Goal: Task Accomplishment & Management: Use online tool/utility

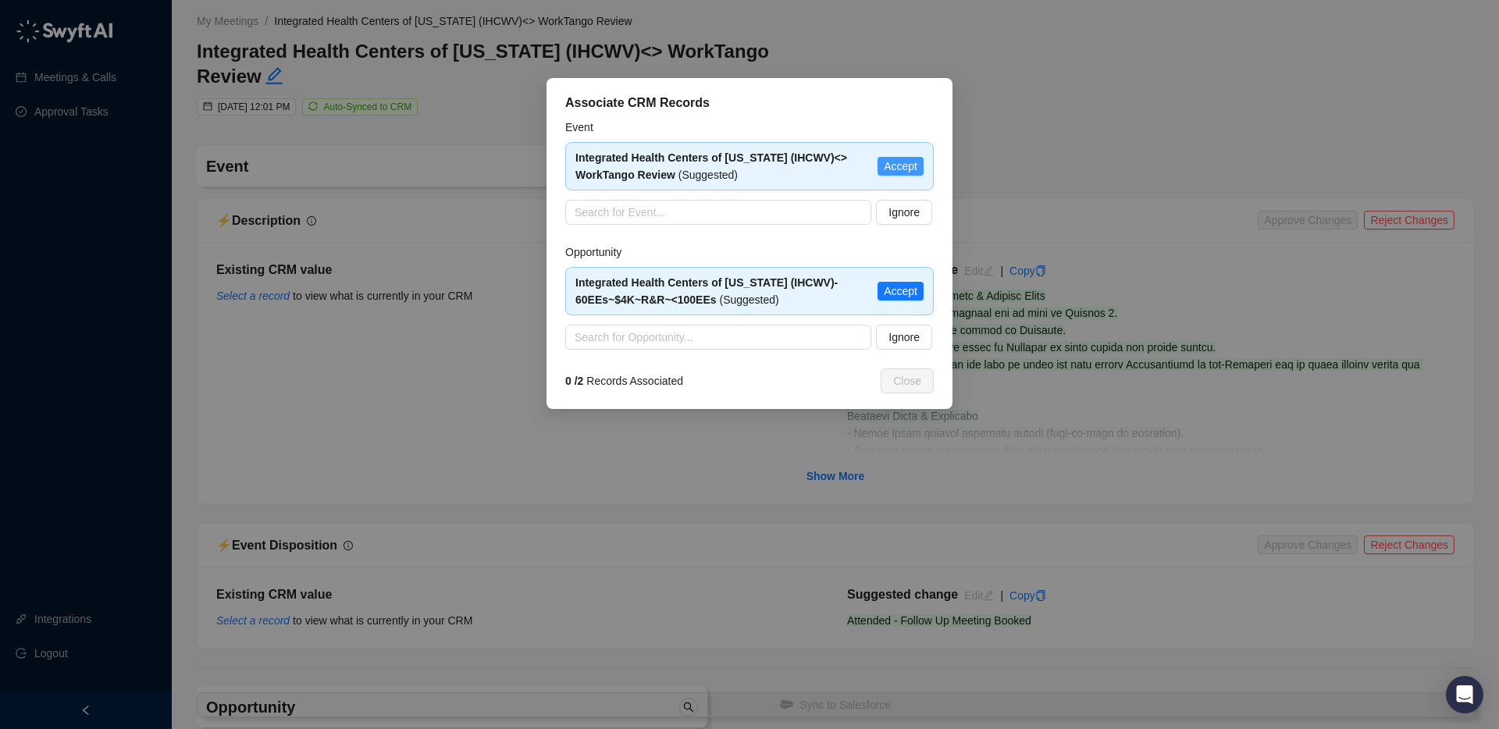
click at [900, 167] on span "Accept" at bounding box center [901, 166] width 34 height 17
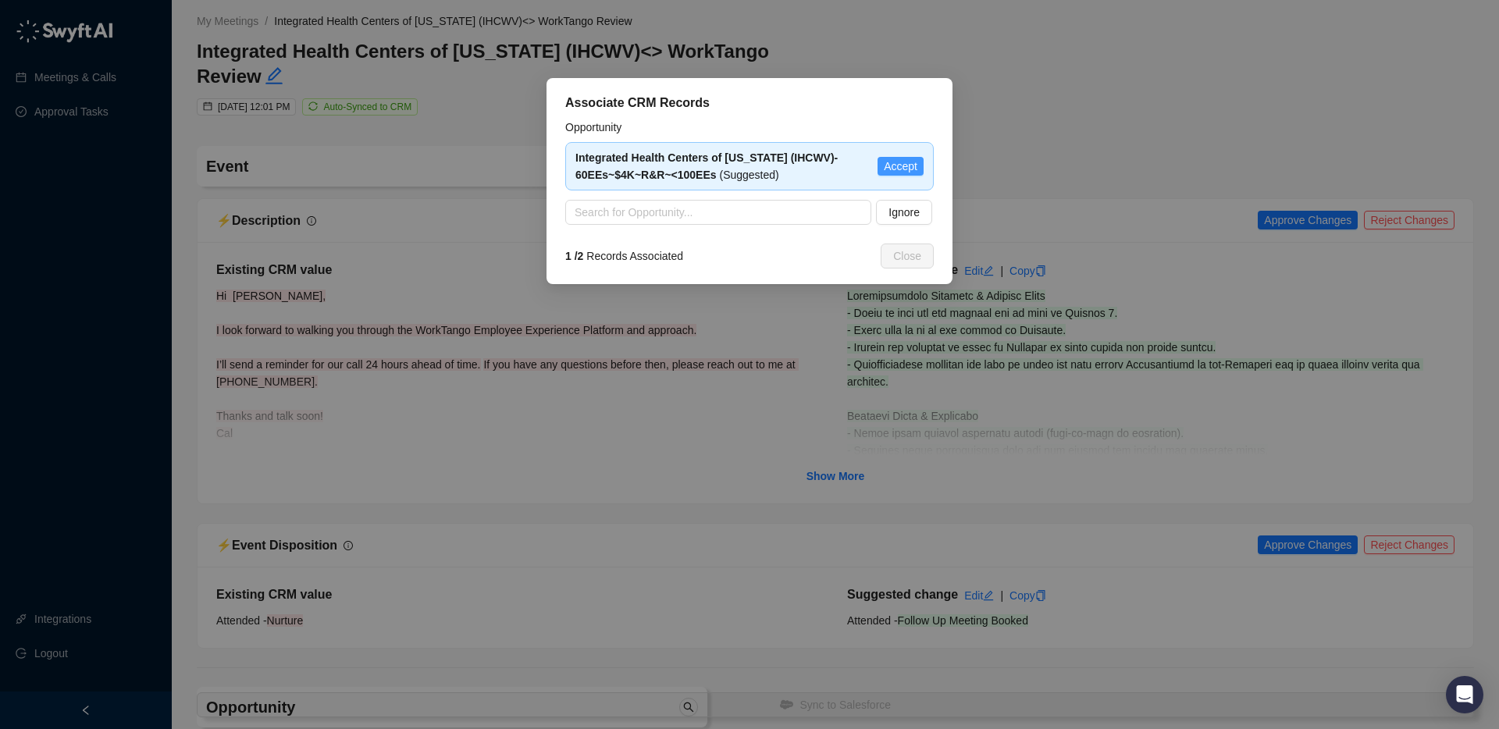
click at [906, 162] on span "Accept" at bounding box center [901, 166] width 34 height 17
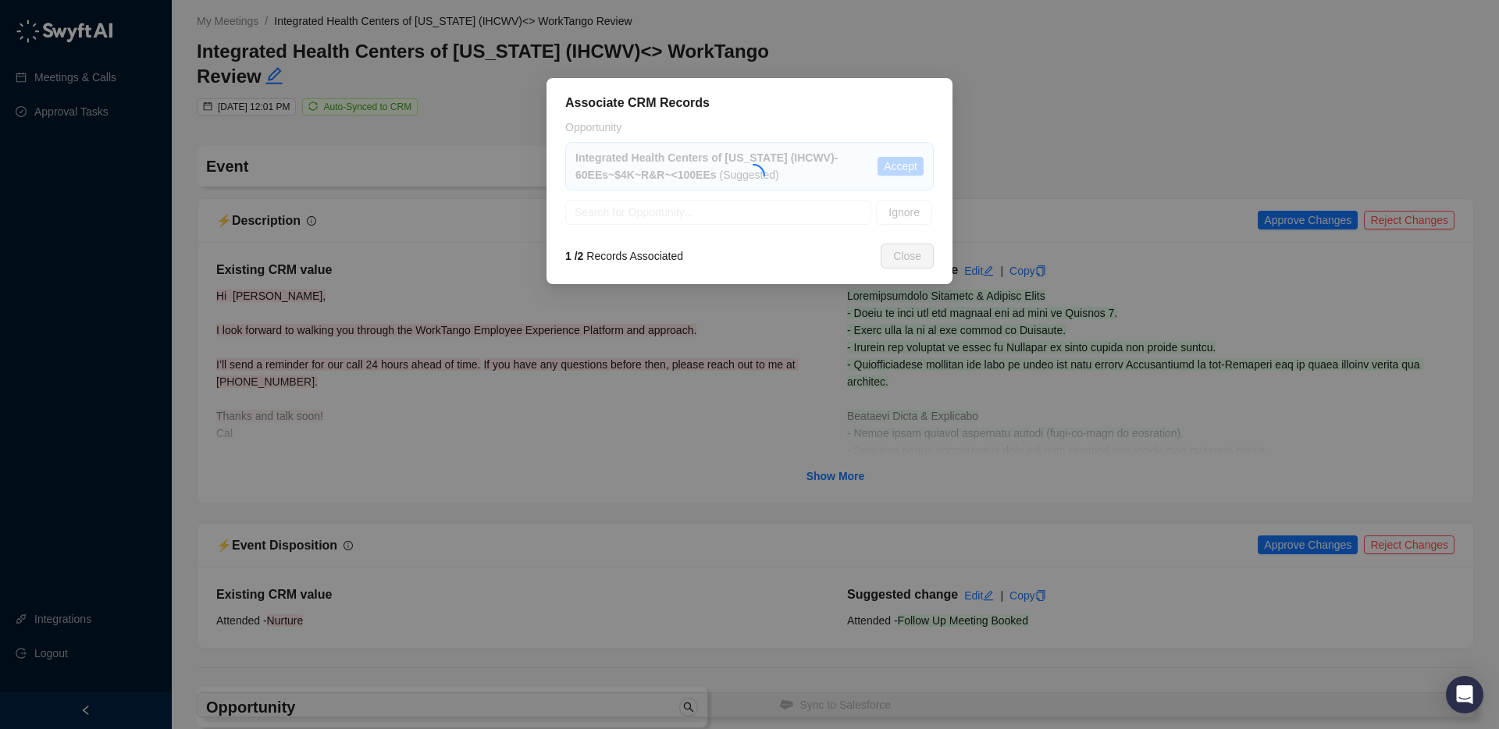
type textarea "**********"
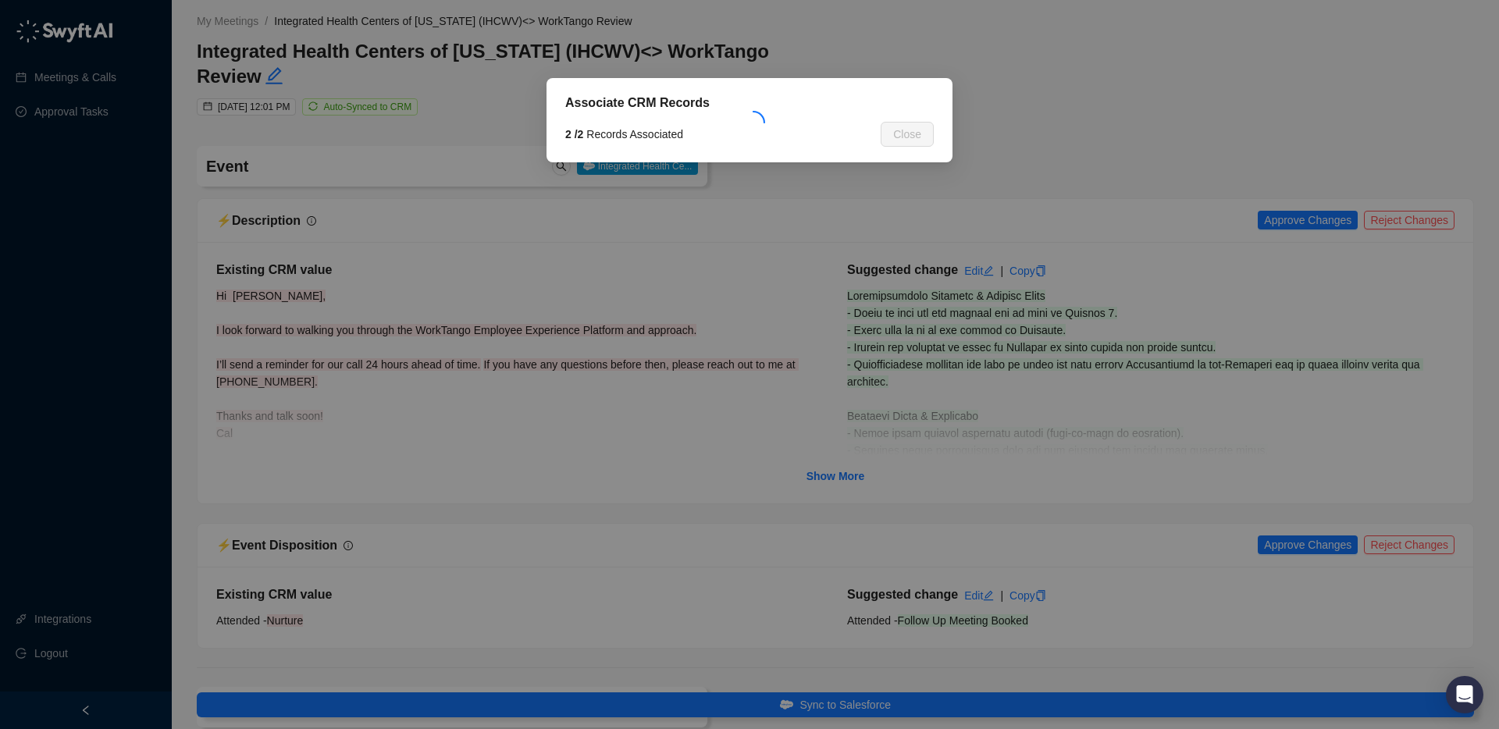
type input "**********"
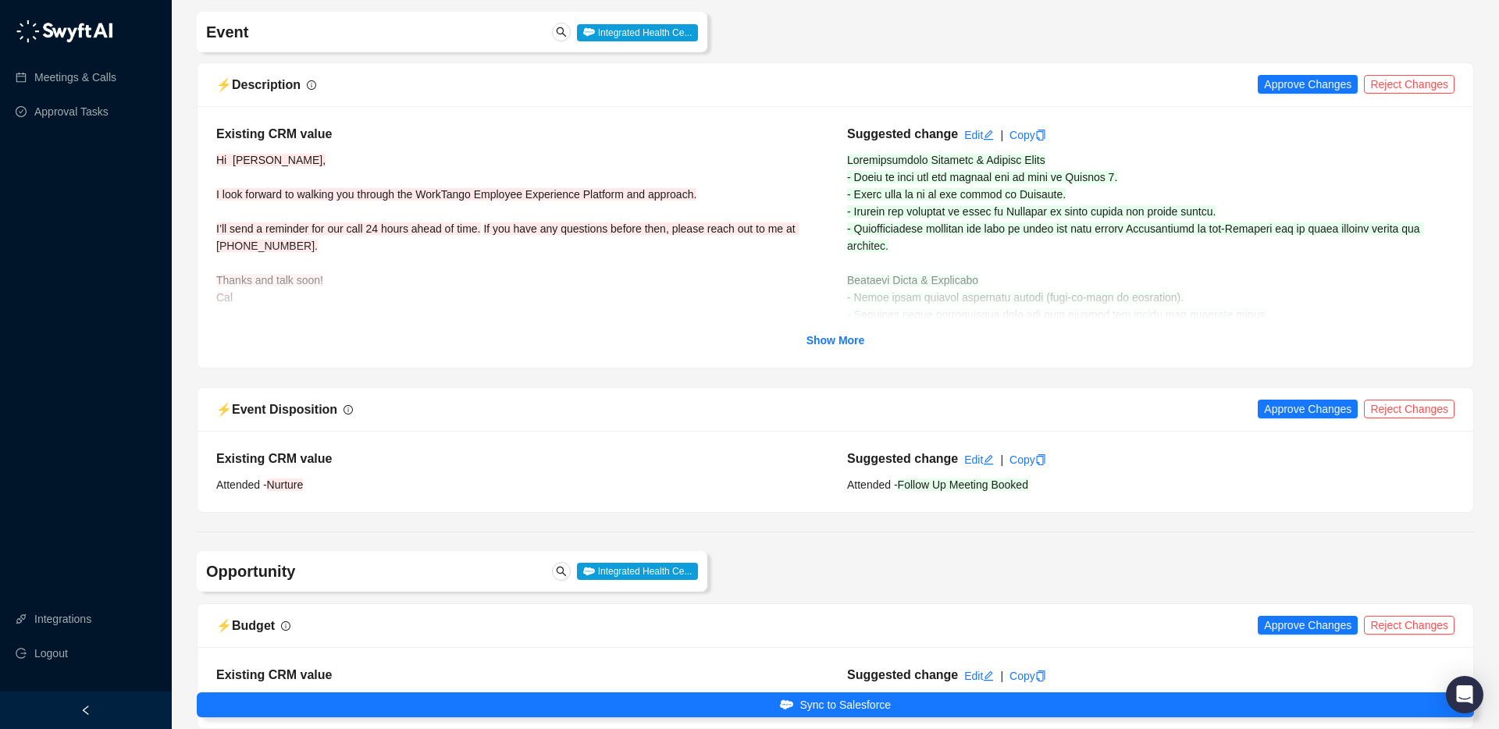
scroll to position [140, 0]
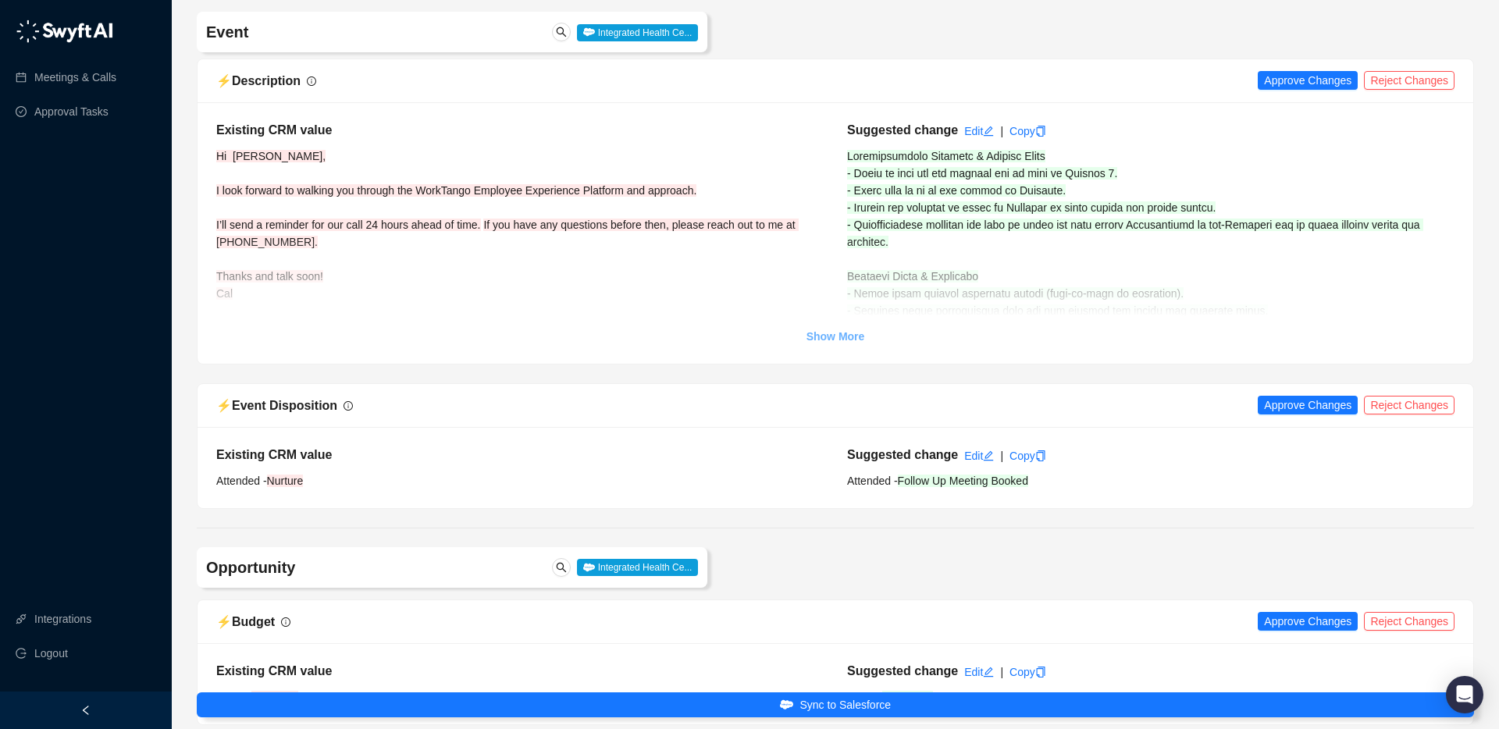
drag, startPoint x: 861, startPoint y: 329, endPoint x: 867, endPoint y: 308, distance: 21.8
click at [861, 329] on link "Show More" at bounding box center [836, 336] width 59 height 17
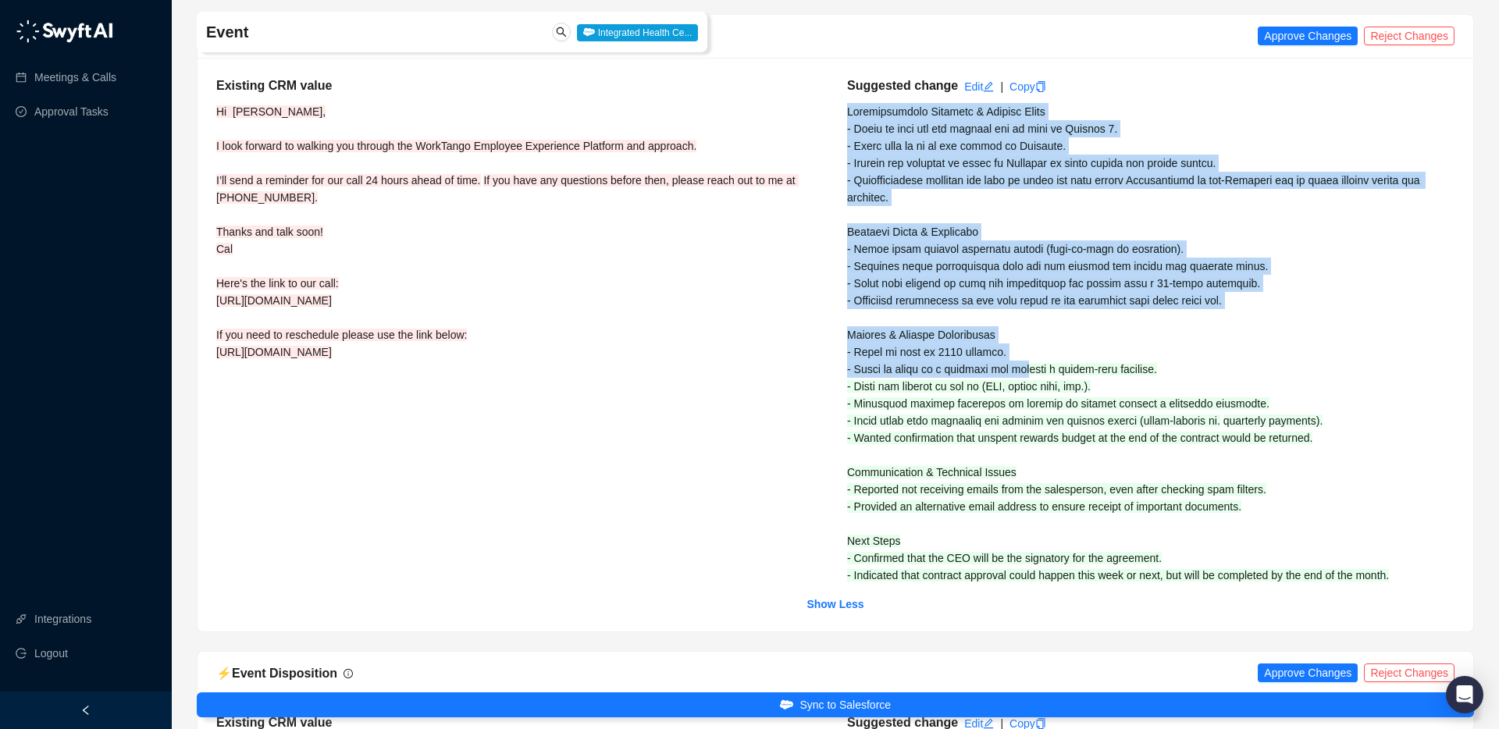
scroll to position [219, 0]
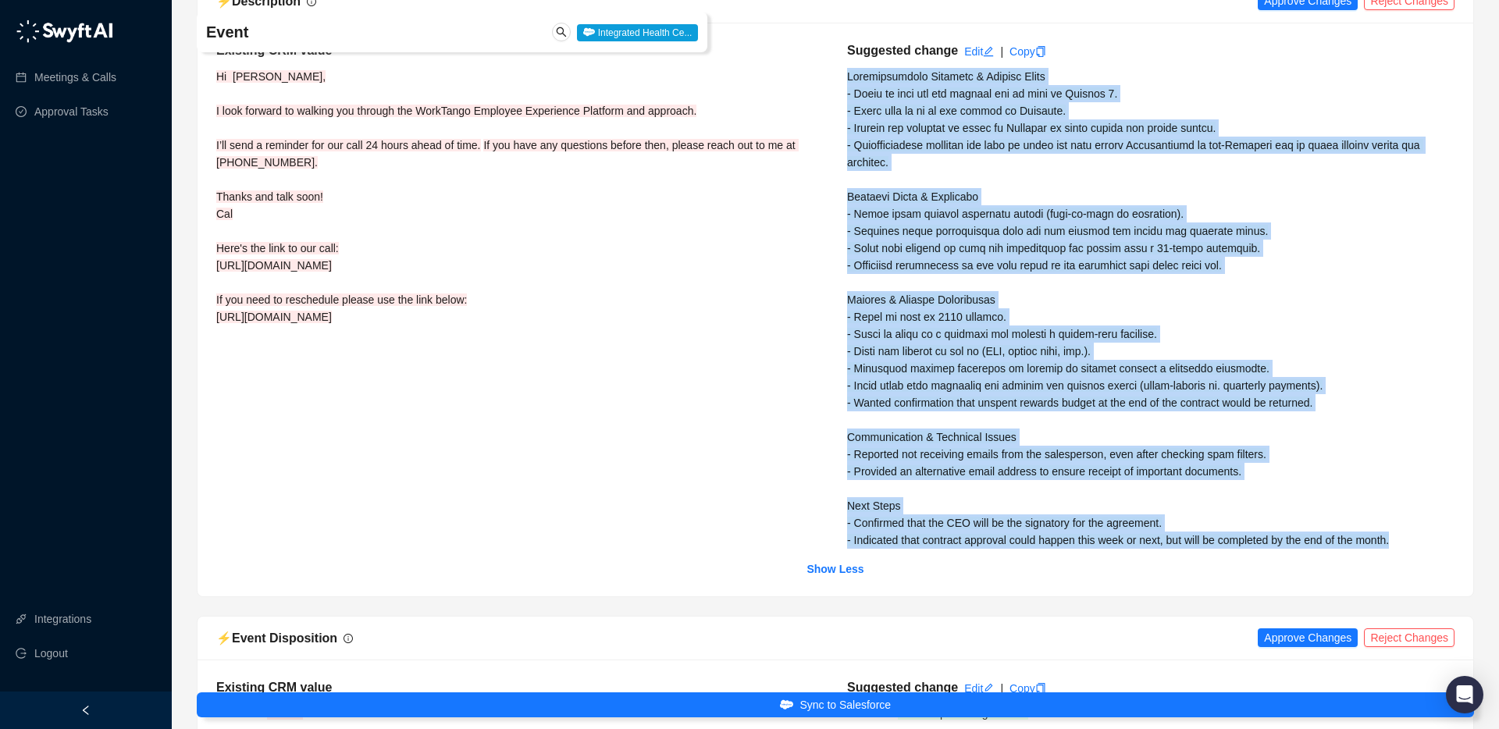
drag, startPoint x: 848, startPoint y: 157, endPoint x: 1433, endPoint y: 535, distance: 696.9
click at [1434, 536] on div "Suggested change Edit | Copy quarterly payments). - Wanted confirmation that un…" at bounding box center [1150, 294] width 631 height 507
copy div "Implementation Timeline & Rollout Needs - Wants to roll out the program and go …"
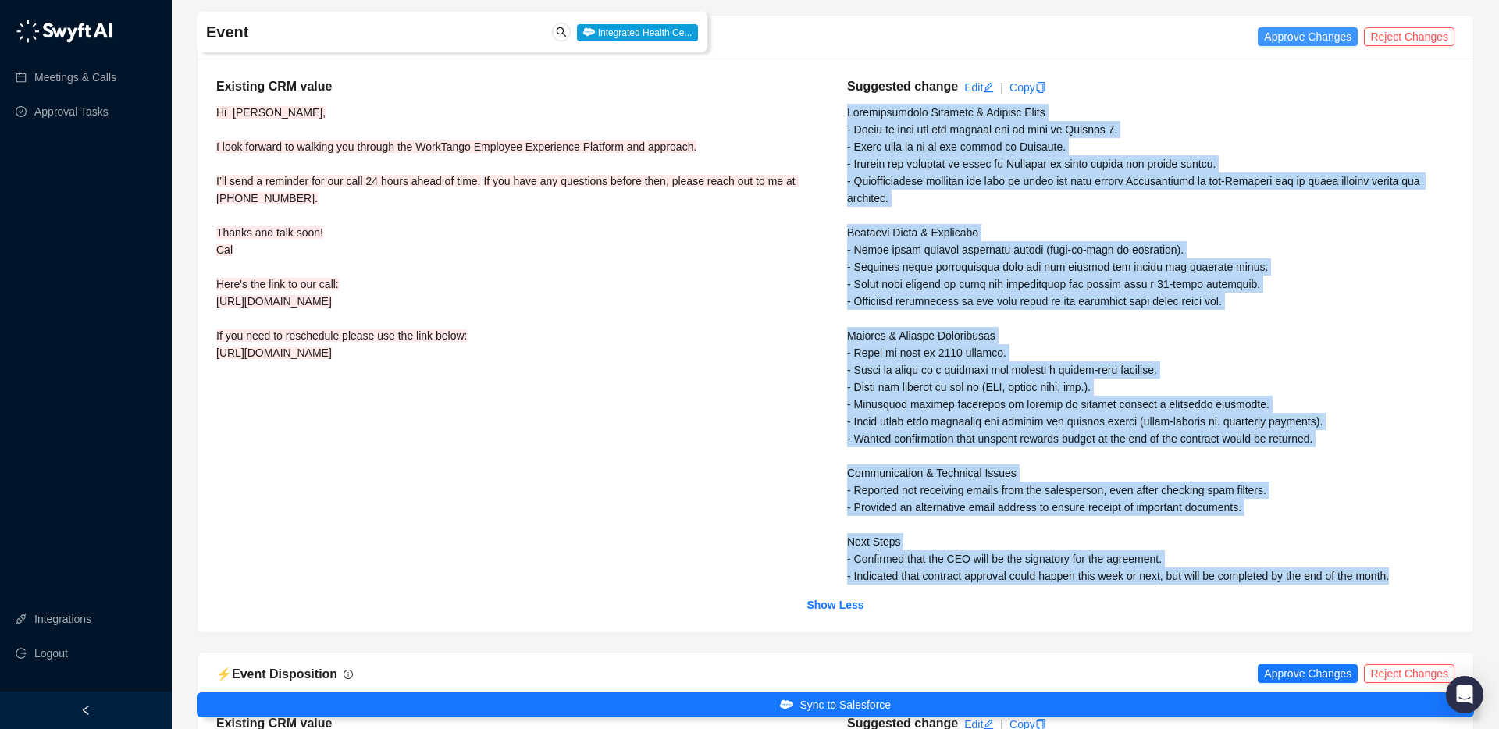
click at [1273, 30] on span "Approve Changes" at bounding box center [1307, 36] width 87 height 17
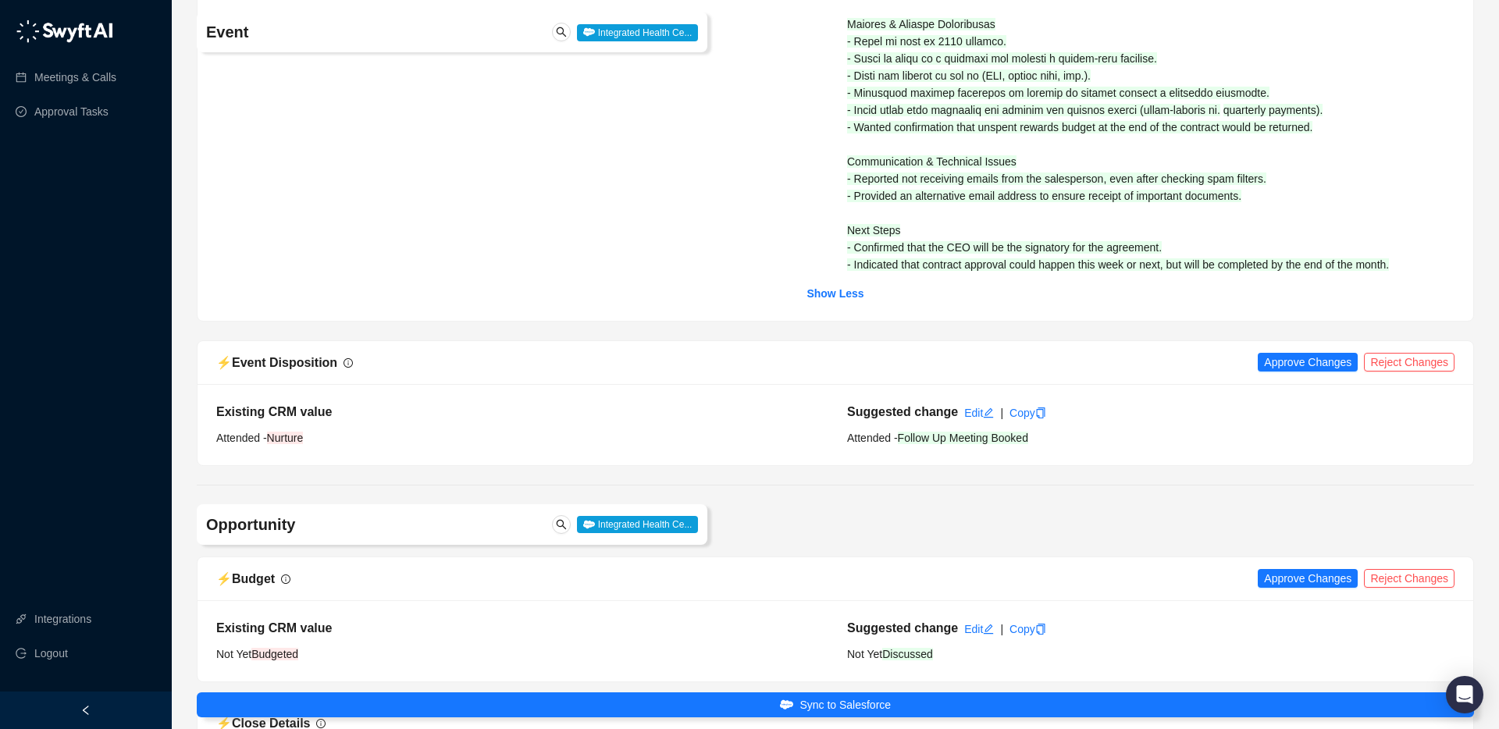
scroll to position [639, 0]
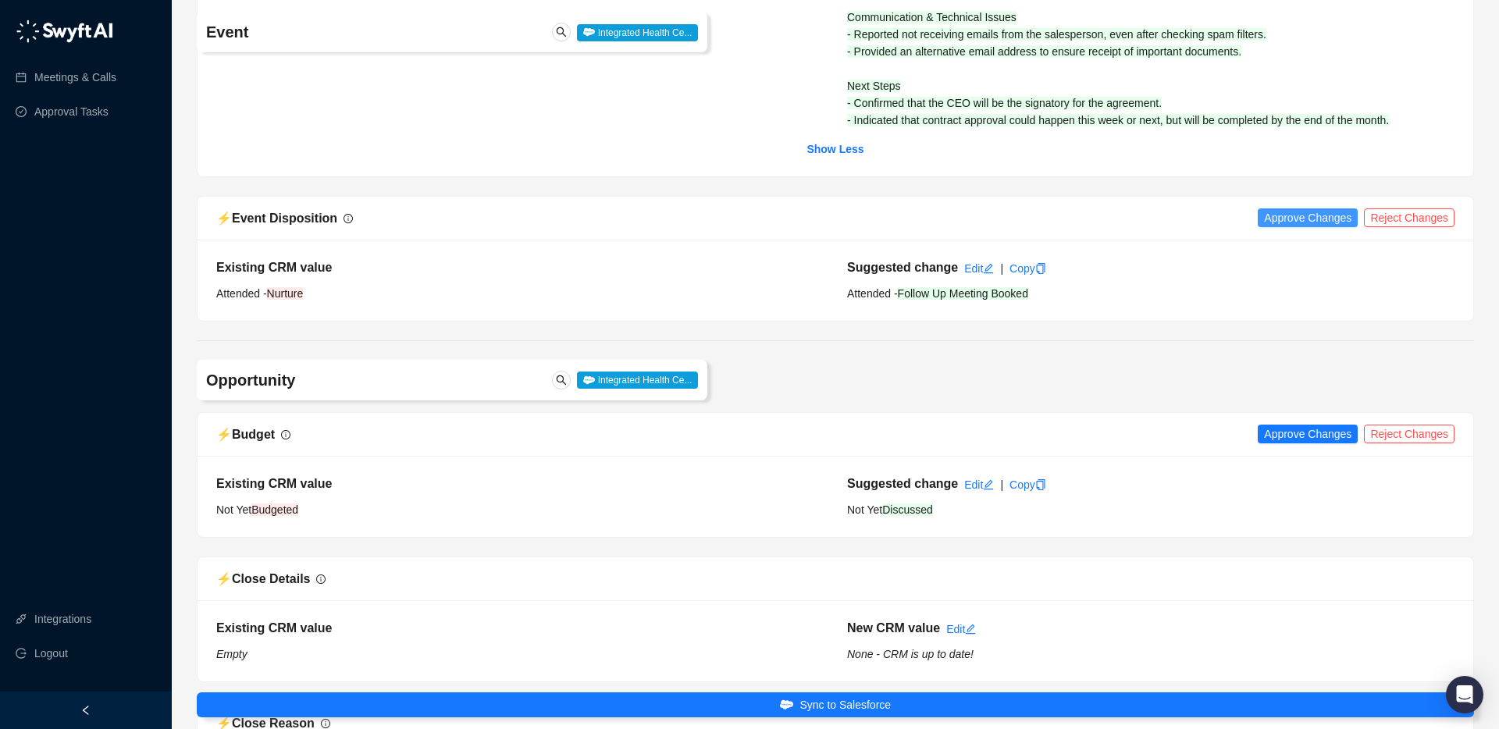
click at [1287, 213] on span "Approve Changes" at bounding box center [1307, 217] width 87 height 17
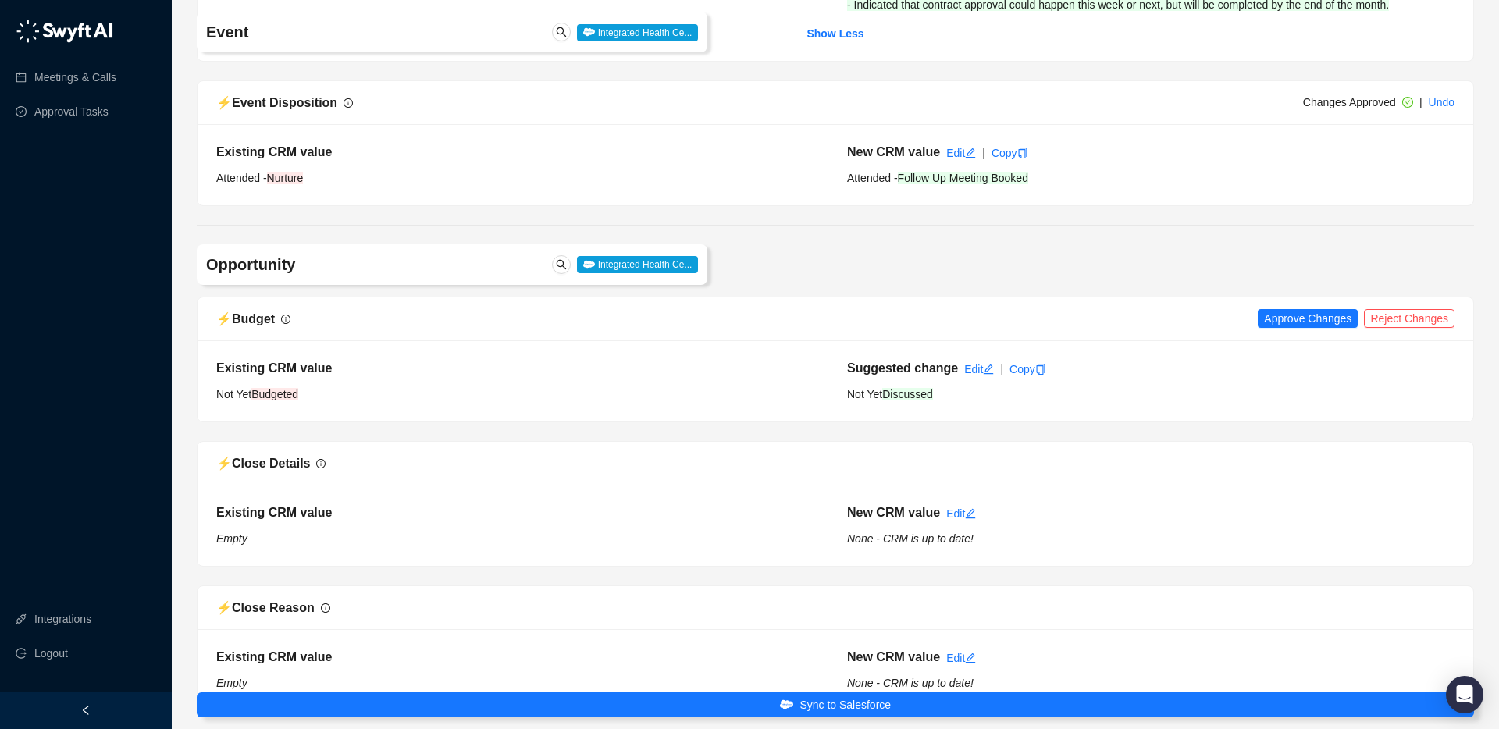
scroll to position [772, 0]
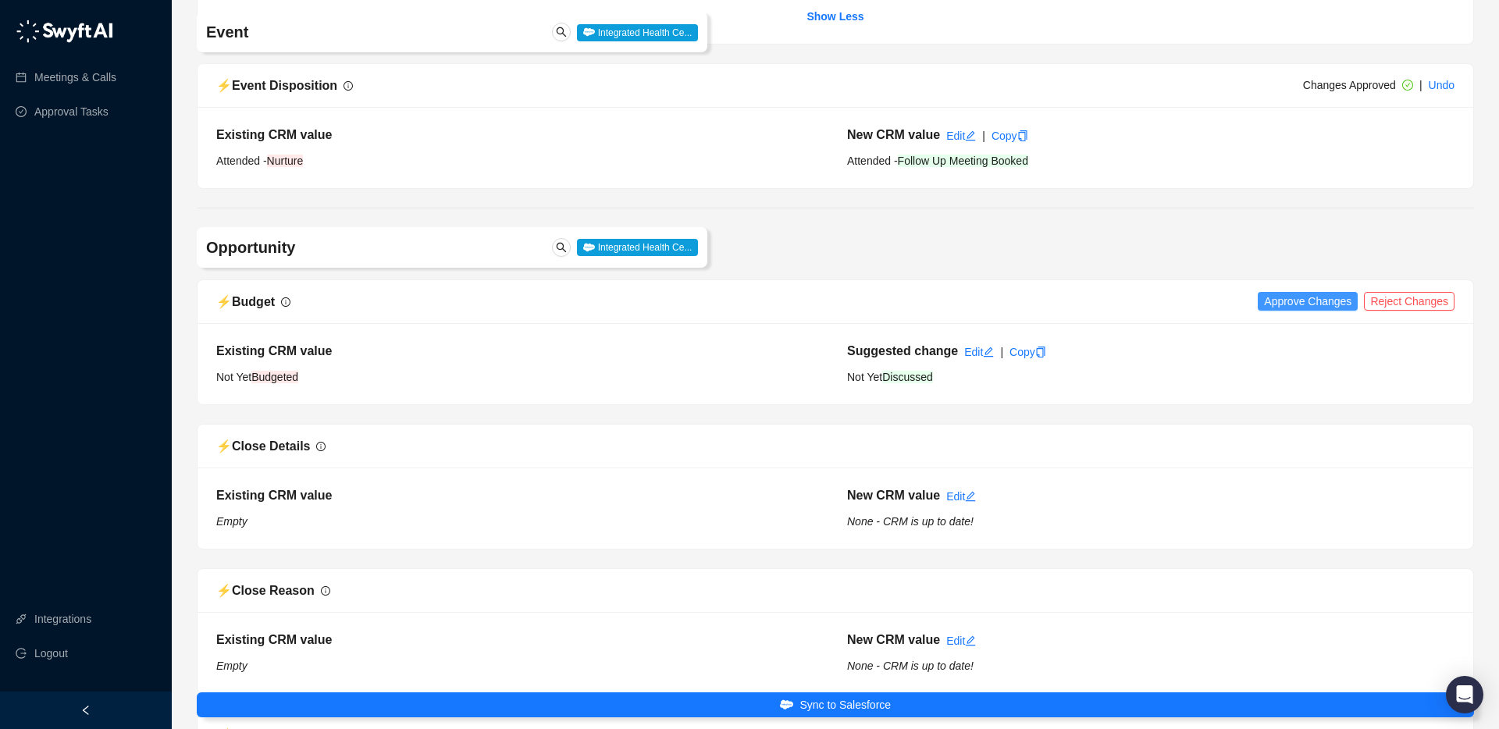
click at [1313, 301] on span "Approve Changes" at bounding box center [1307, 301] width 87 height 17
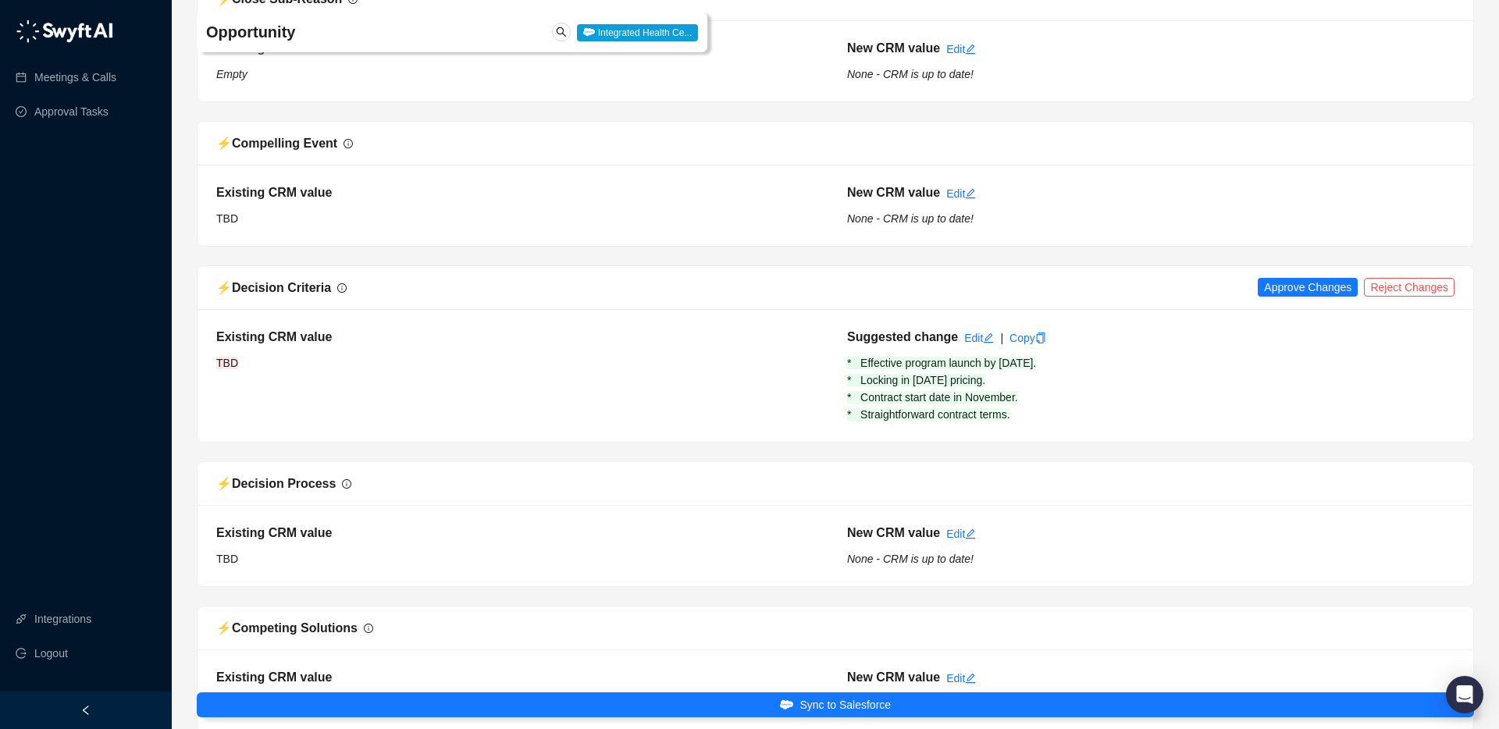
scroll to position [1633, 0]
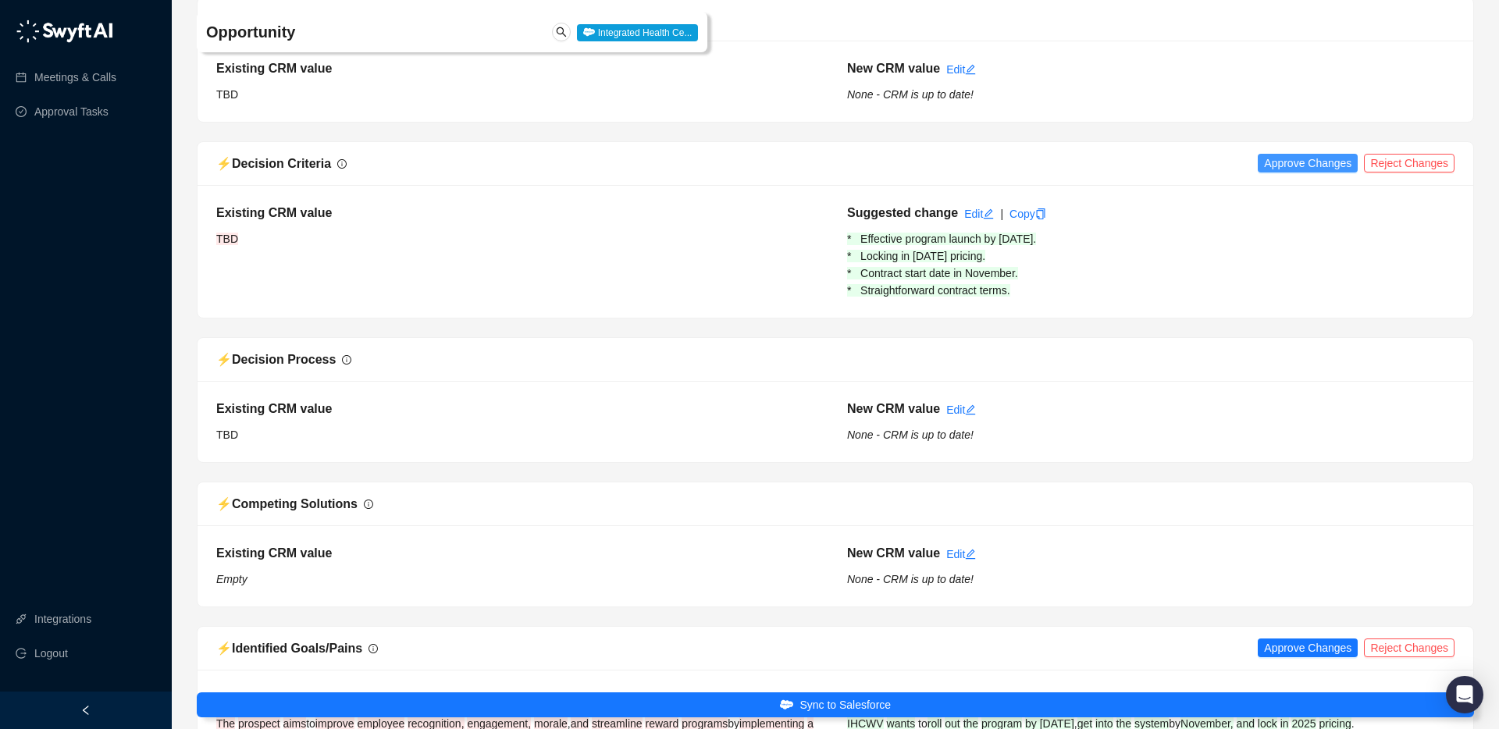
click at [1310, 166] on span "Approve Changes" at bounding box center [1307, 163] width 87 height 17
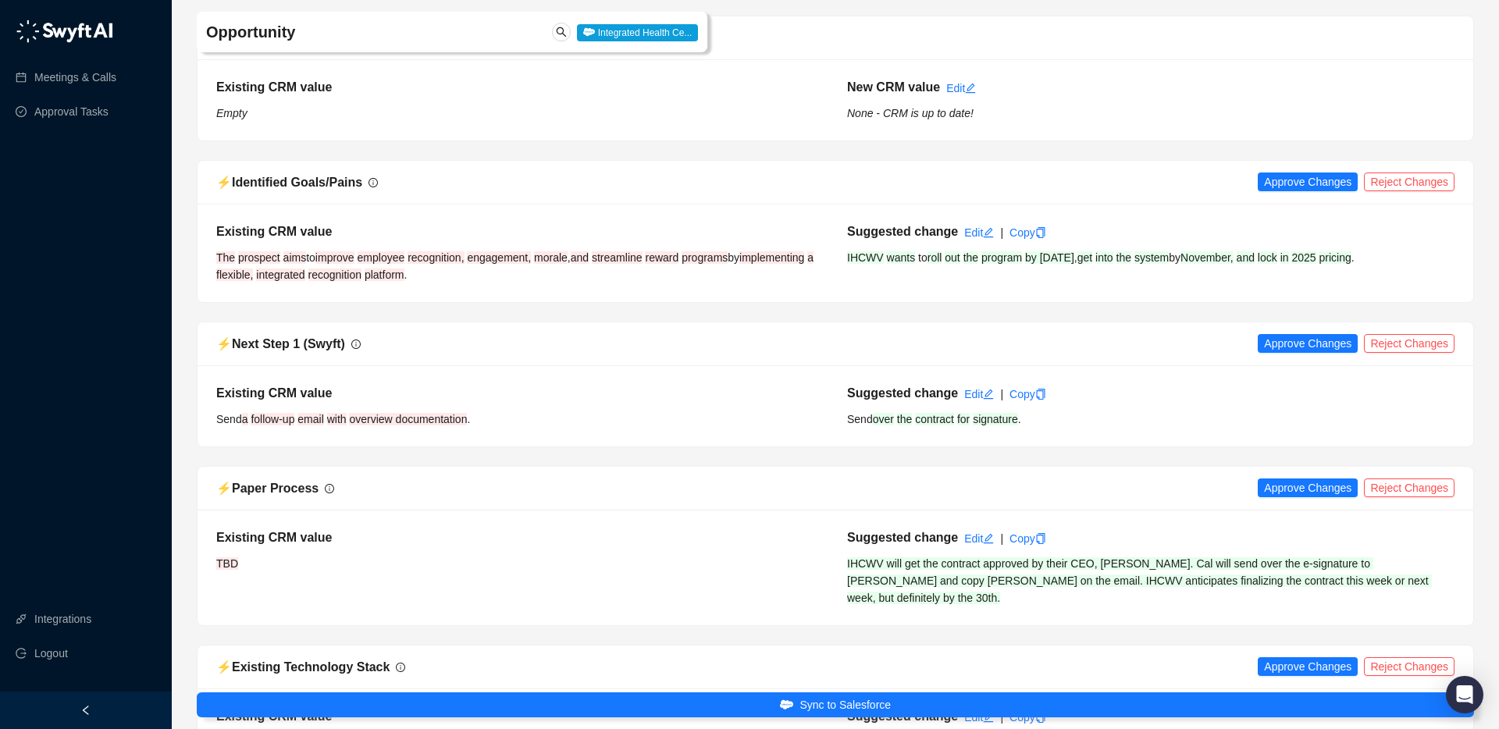
scroll to position [2124, 0]
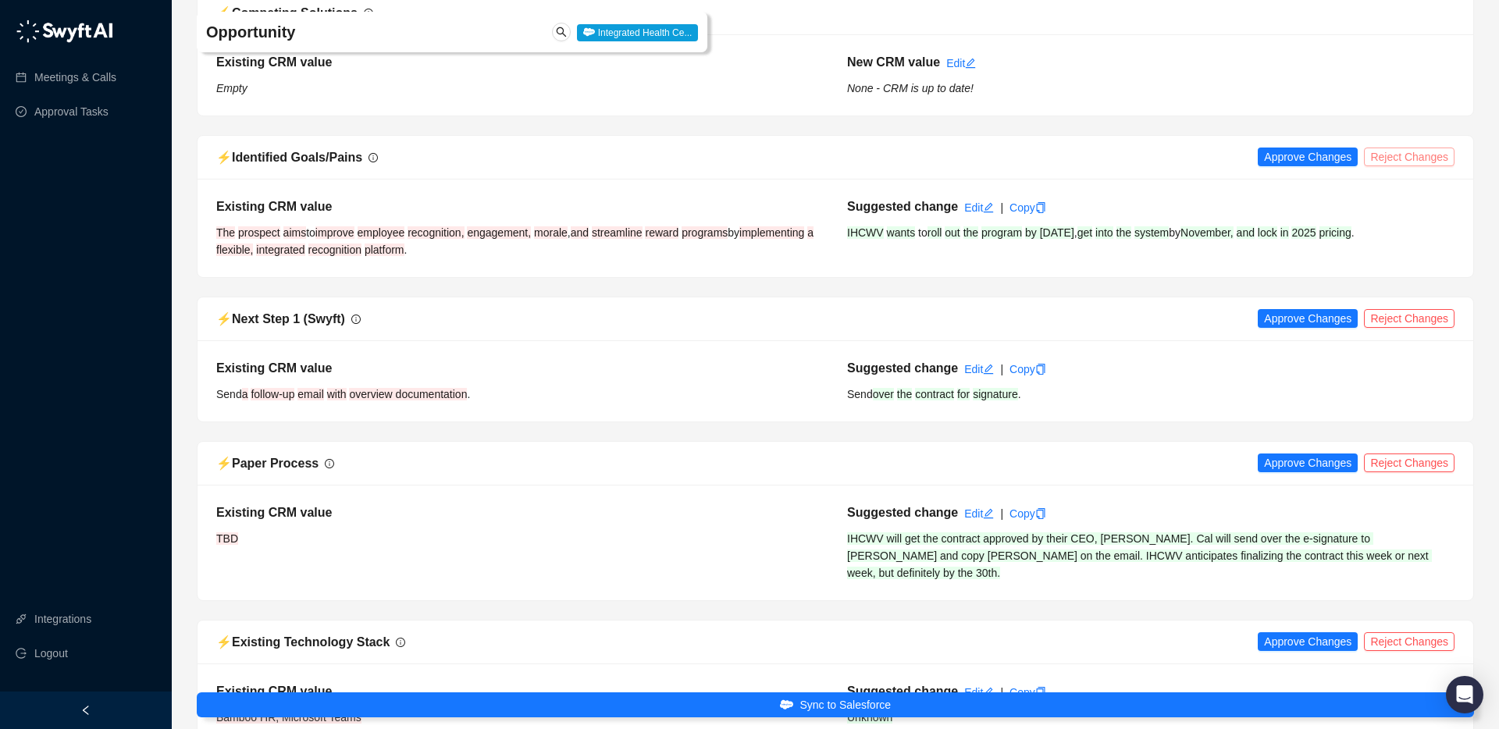
click at [1423, 151] on span "Reject Changes" at bounding box center [1409, 156] width 78 height 17
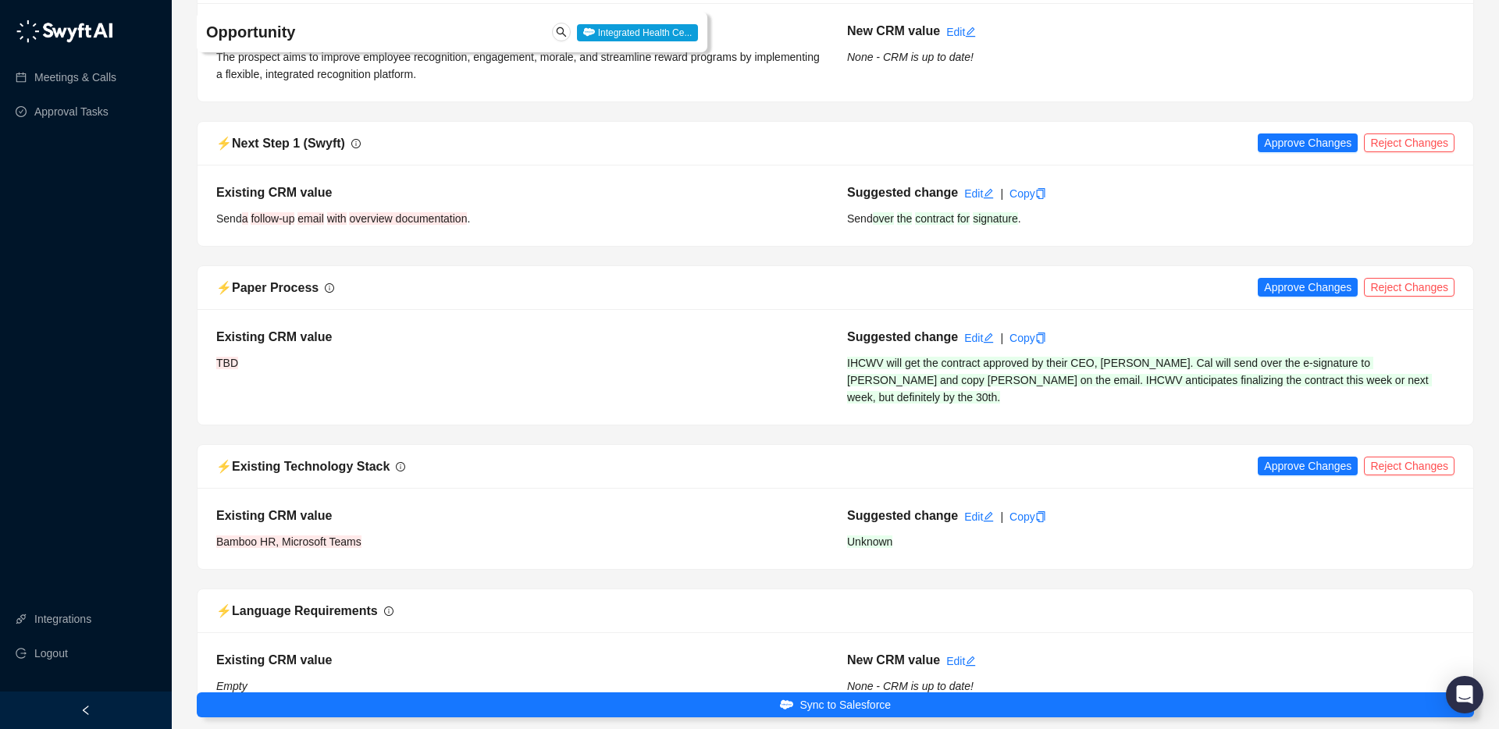
scroll to position [2300, 0]
click at [1286, 138] on span "Approve Changes" at bounding box center [1307, 142] width 87 height 17
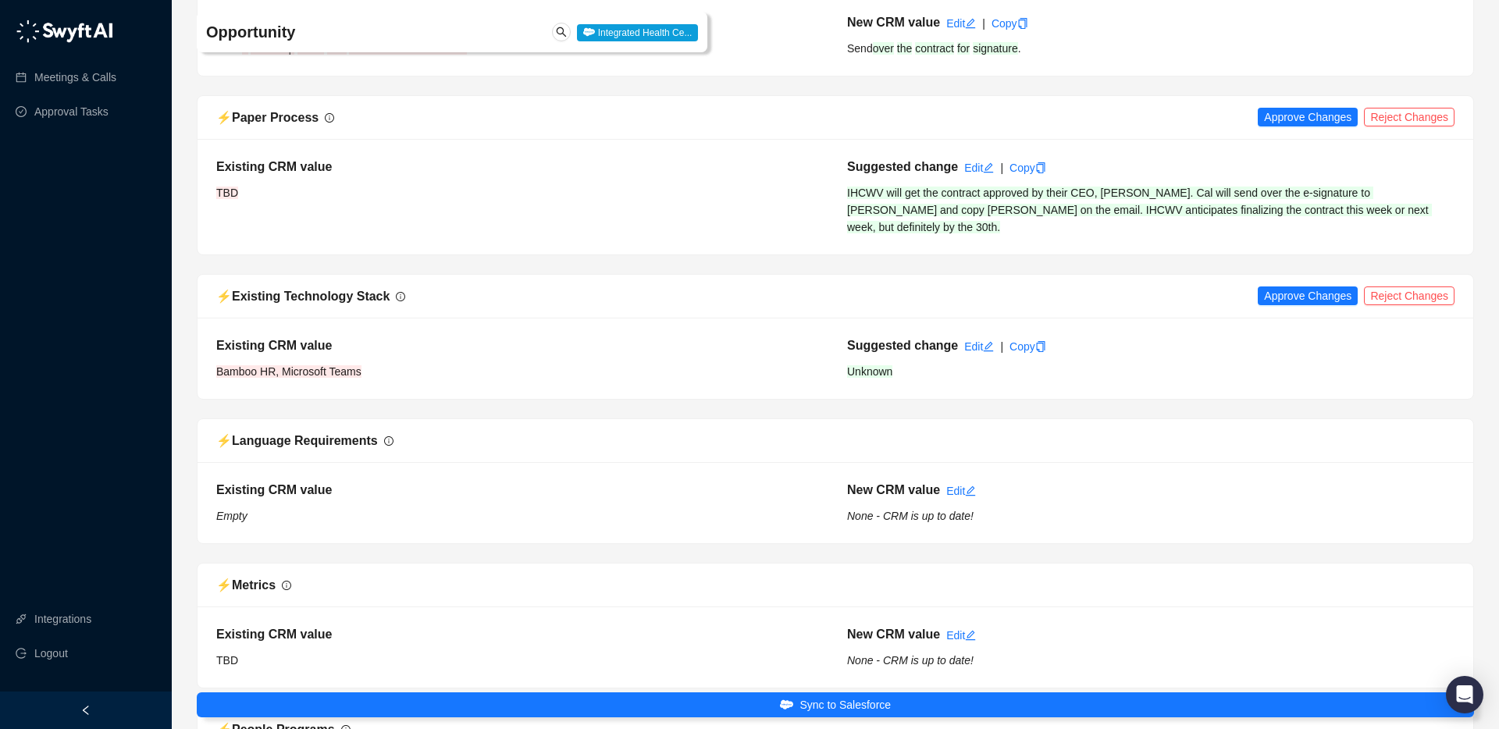
scroll to position [2471, 0]
click at [1311, 134] on div "⚡️ Paper Process Approve Changes Reject Changes" at bounding box center [836, 116] width 1276 height 44
click at [1312, 120] on span "Approve Changes" at bounding box center [1307, 115] width 87 height 17
click at [1394, 286] on span "Reject Changes" at bounding box center [1409, 294] width 78 height 17
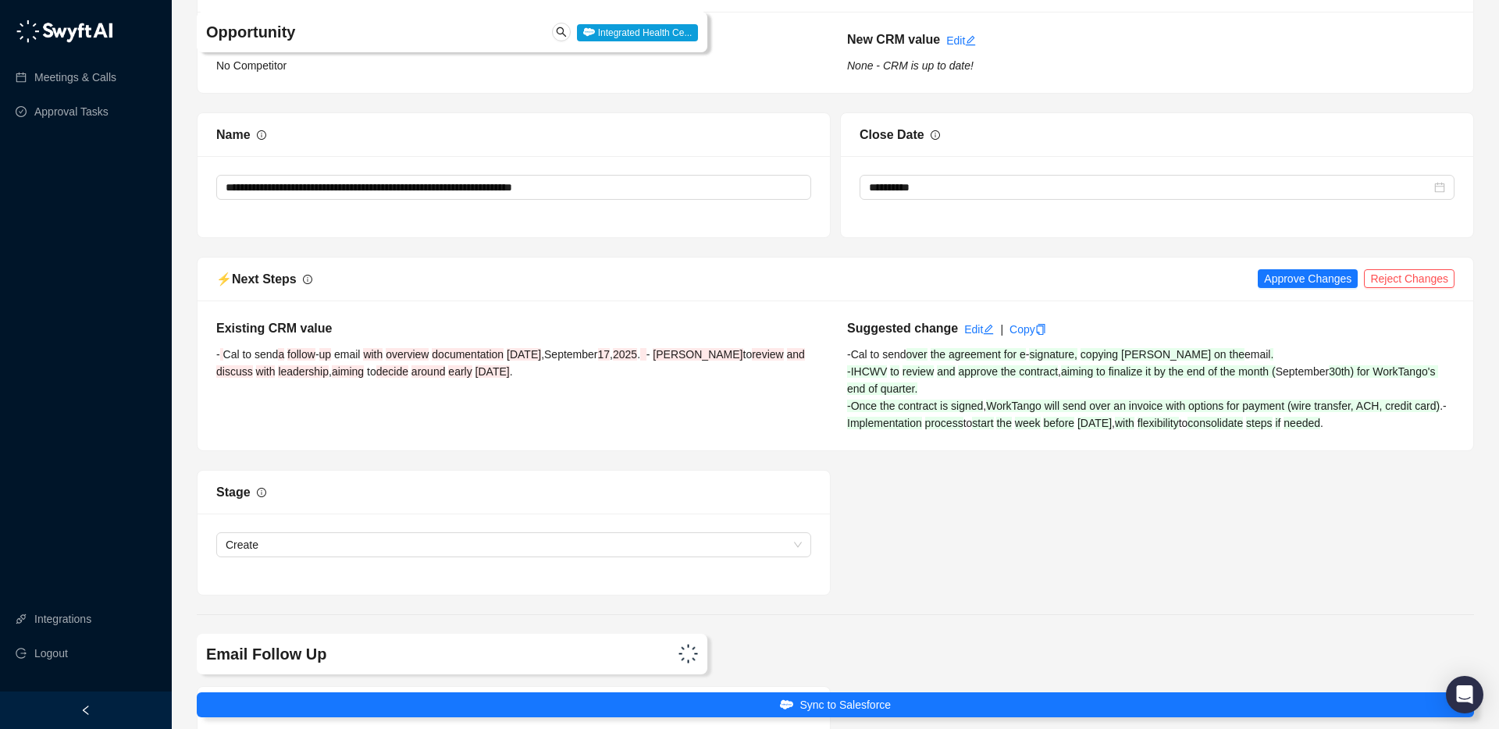
scroll to position [3385, 0]
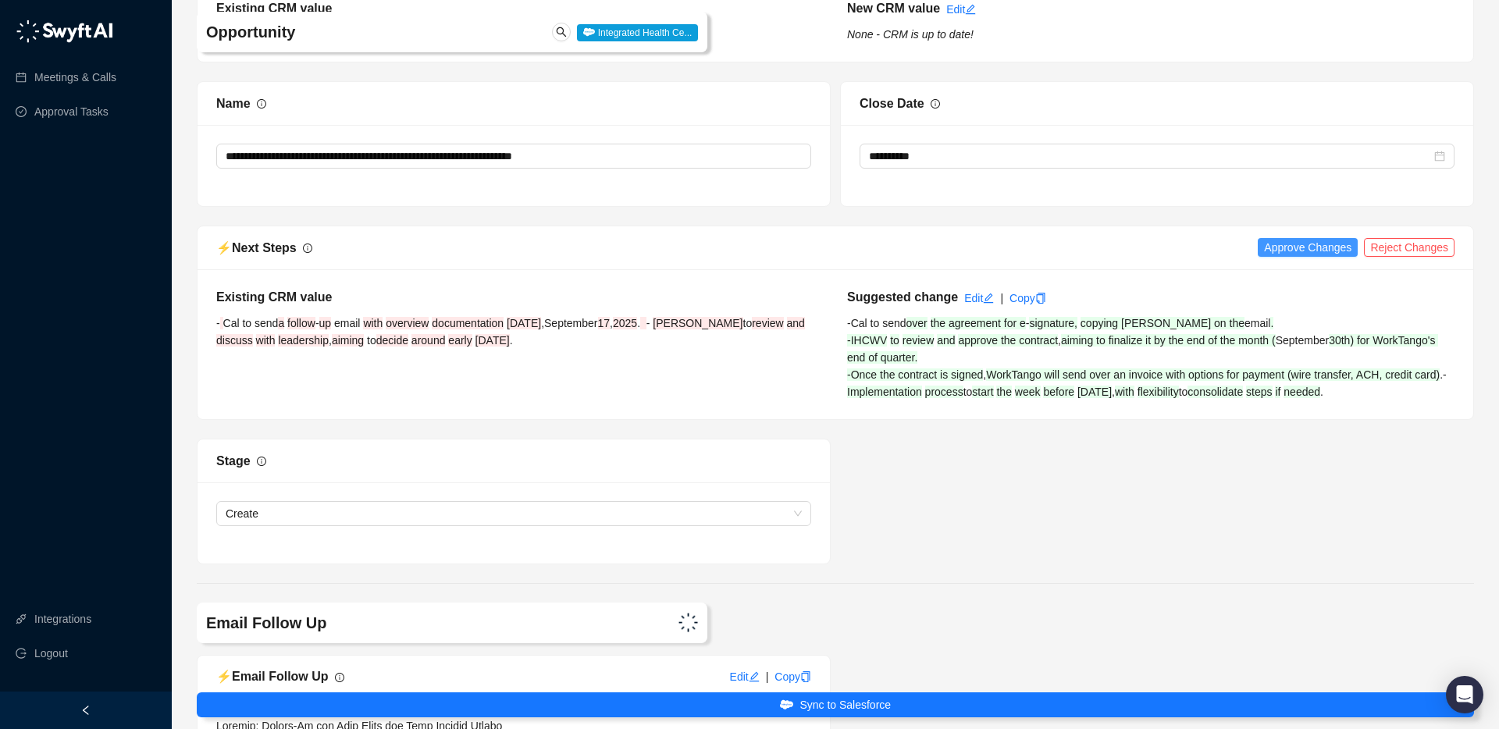
click at [1308, 239] on span "Approve Changes" at bounding box center [1307, 247] width 87 height 17
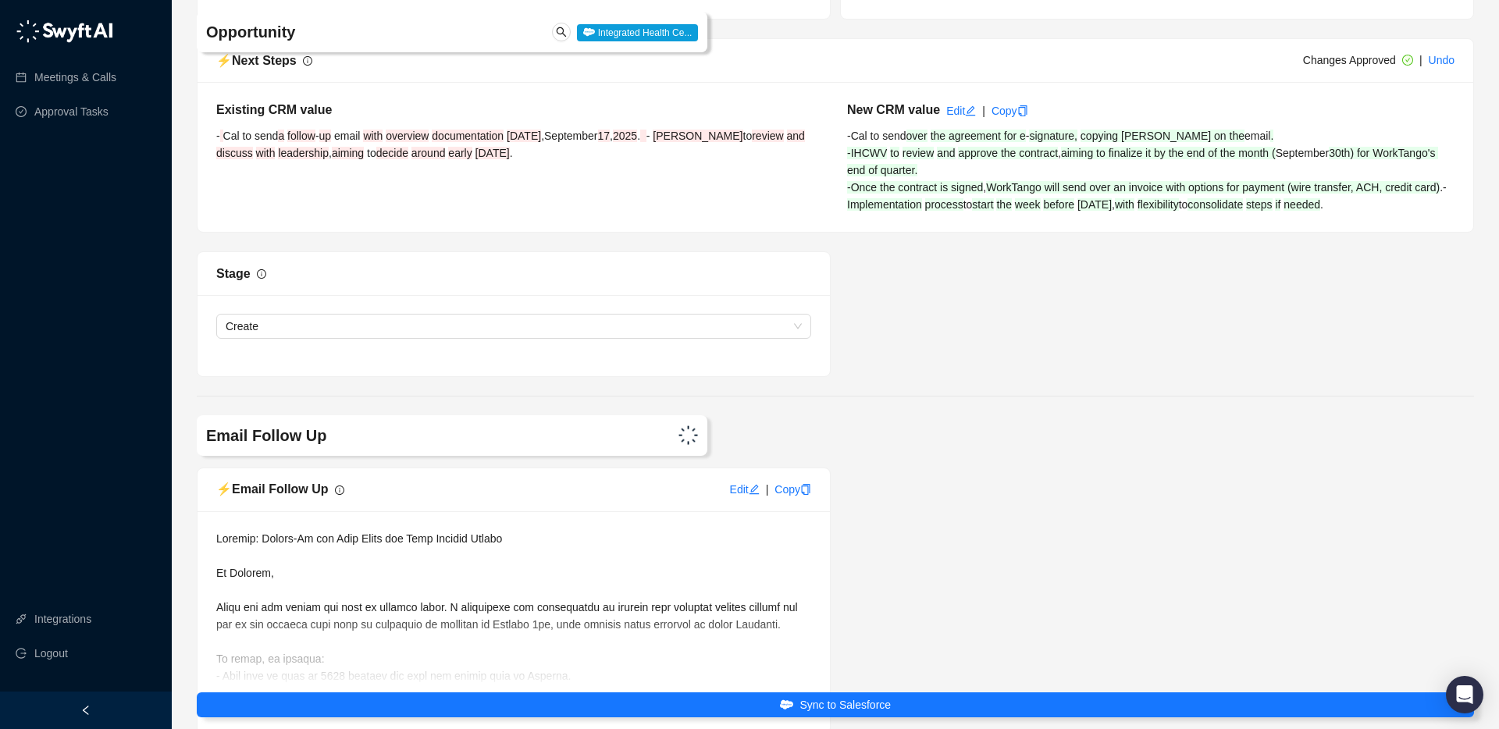
scroll to position [3728, 0]
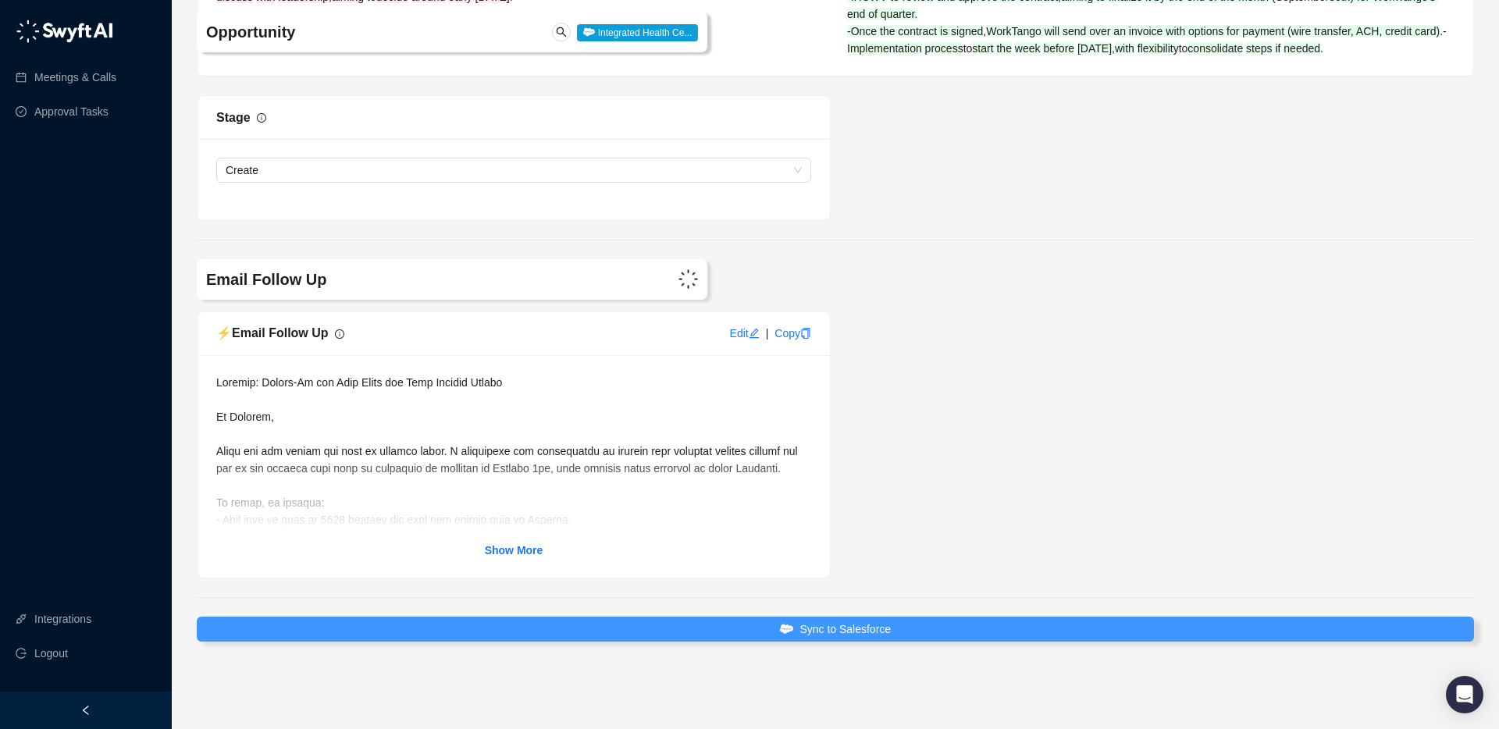
click at [943, 633] on button "Sync to Salesforce" at bounding box center [835, 629] width 1277 height 25
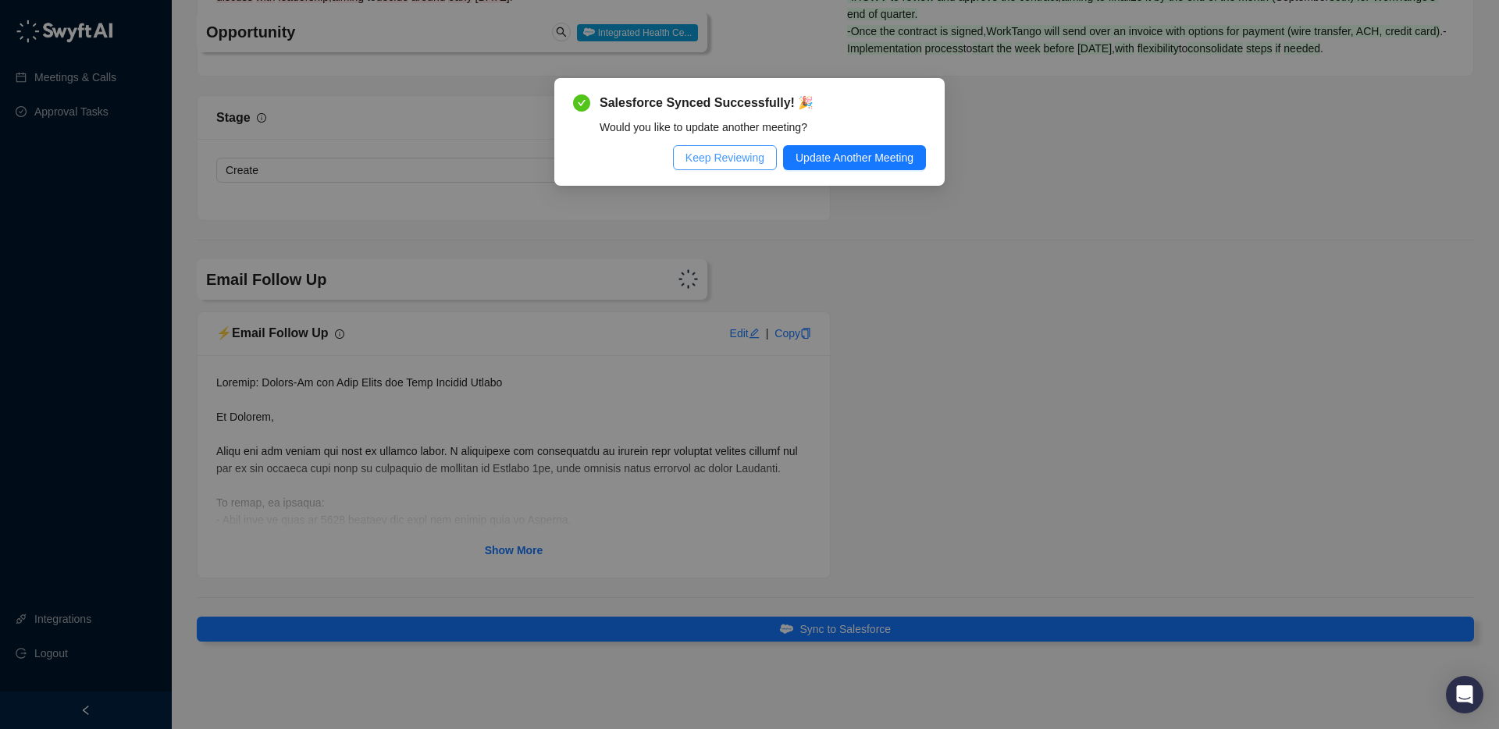
click at [707, 157] on span "Keep Reviewing" at bounding box center [724, 157] width 79 height 17
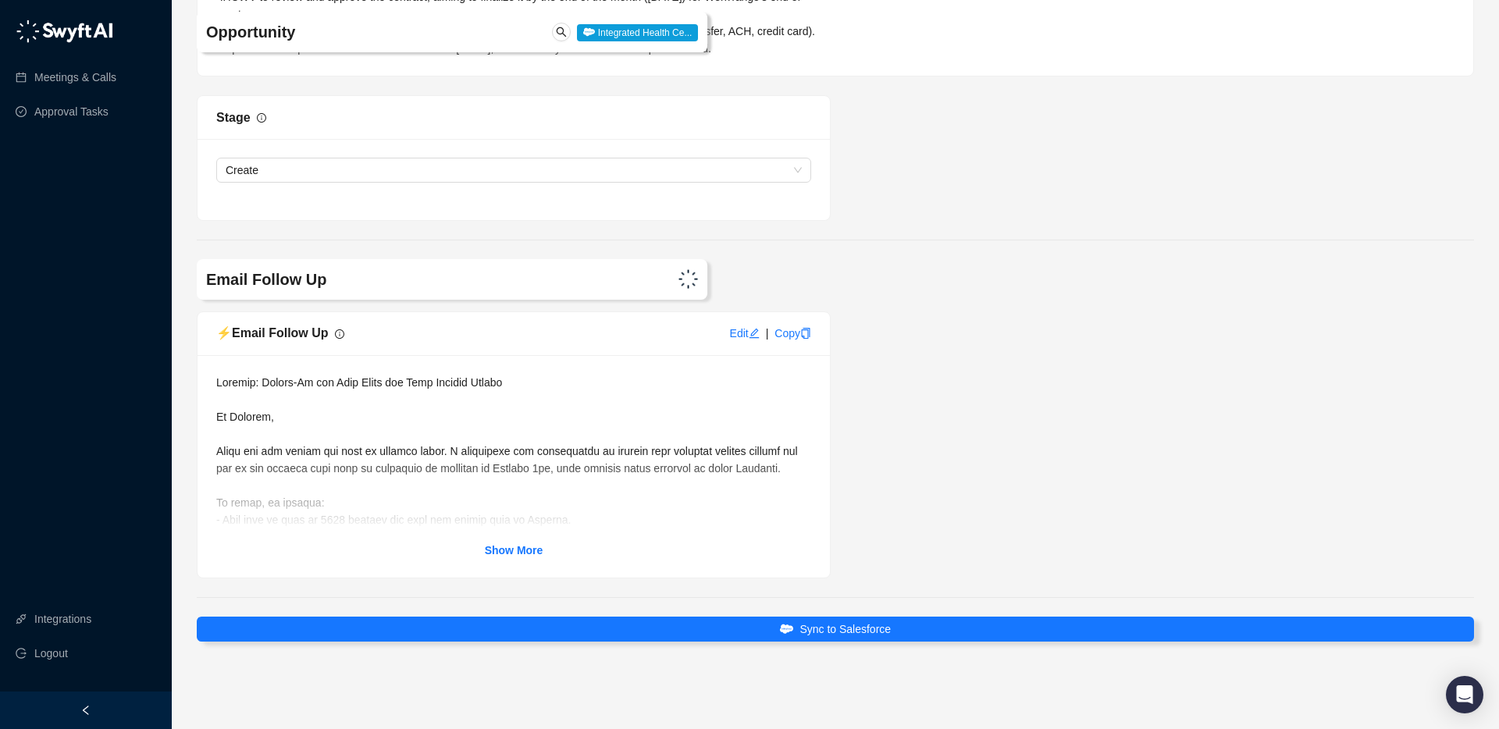
click at [547, 542] on div "Show More" at bounding box center [513, 466] width 595 height 185
click at [521, 554] on strong "Show More" at bounding box center [514, 550] width 59 height 12
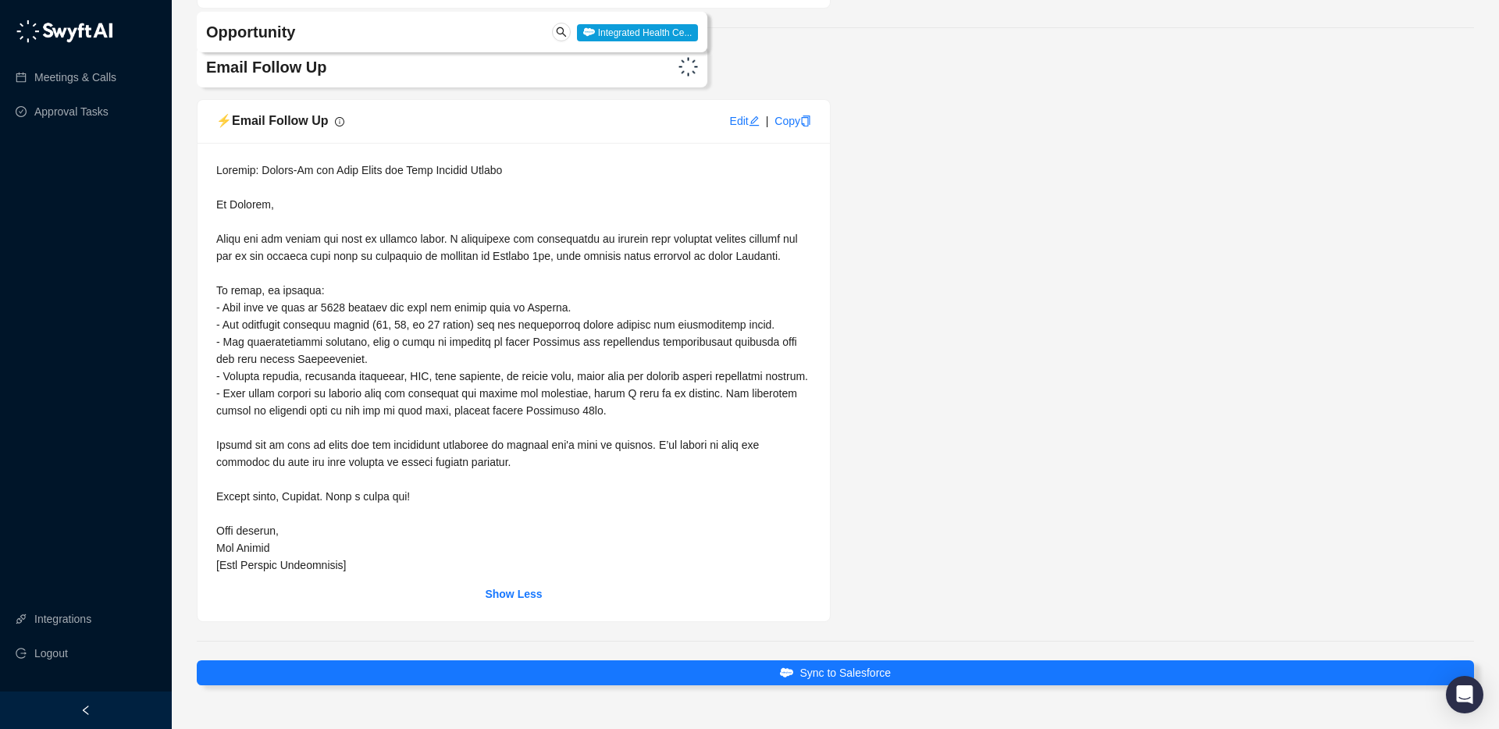
scroll to position [3946, 0]
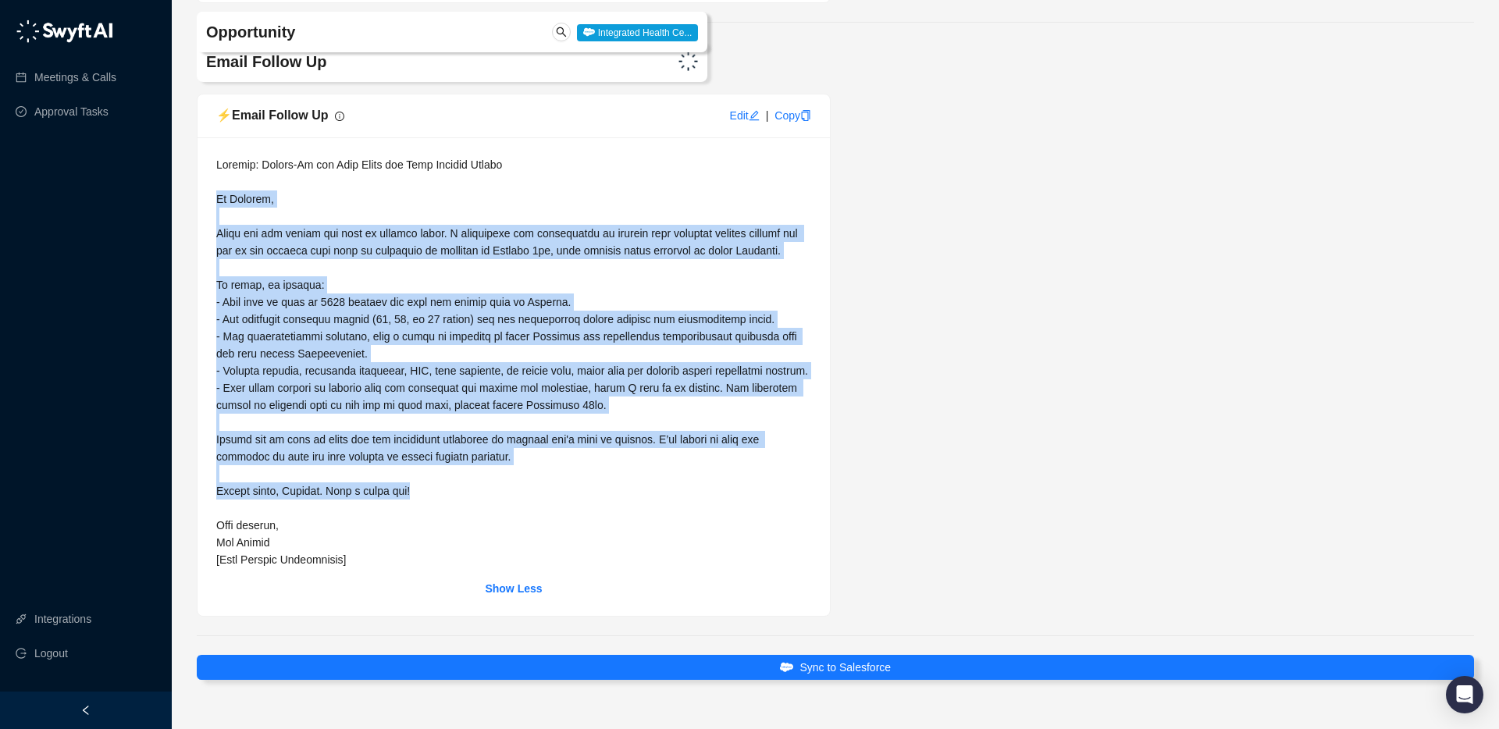
drag, startPoint x: 217, startPoint y: 198, endPoint x: 472, endPoint y: 524, distance: 413.9
click at [475, 527] on div at bounding box center [513, 362] width 595 height 412
copy span "Hi [PERSON_NAME], Thank you for taking the time to connect [DATE]. I appreciate…"
click at [566, 283] on div at bounding box center [513, 362] width 595 height 412
